Goal: Information Seeking & Learning: Learn about a topic

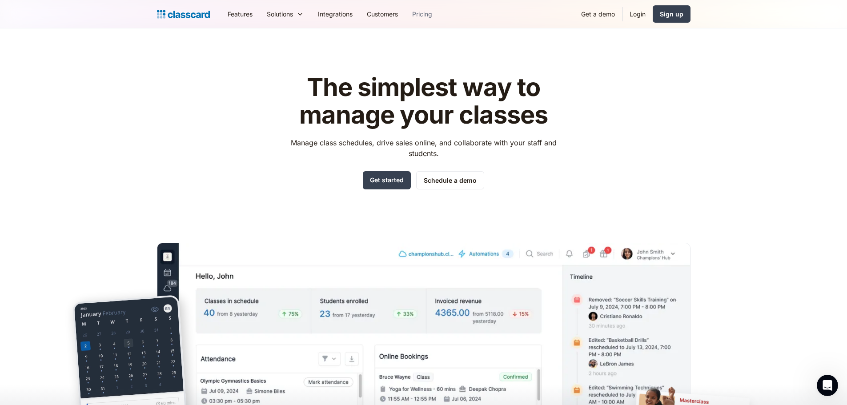
click at [416, 13] on link "Pricing" at bounding box center [422, 14] width 34 height 20
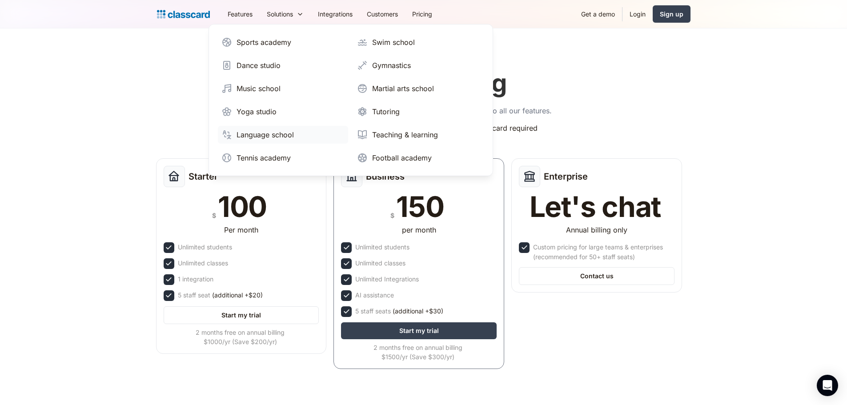
click at [275, 136] on div "Language school" at bounding box center [265, 134] width 57 height 11
